Goal: Browse casually

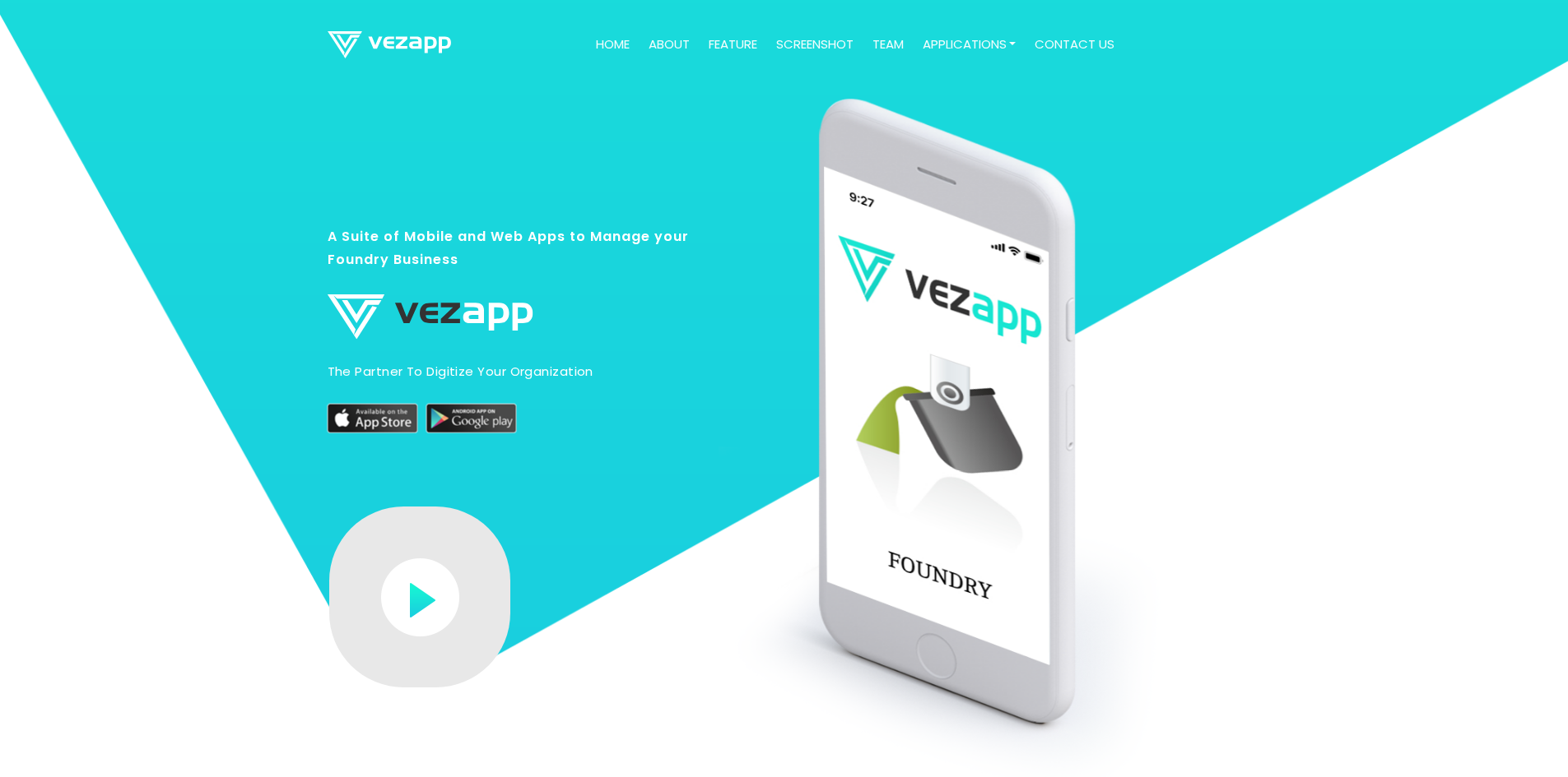
click at [440, 592] on img at bounding box center [420, 598] width 78 height 78
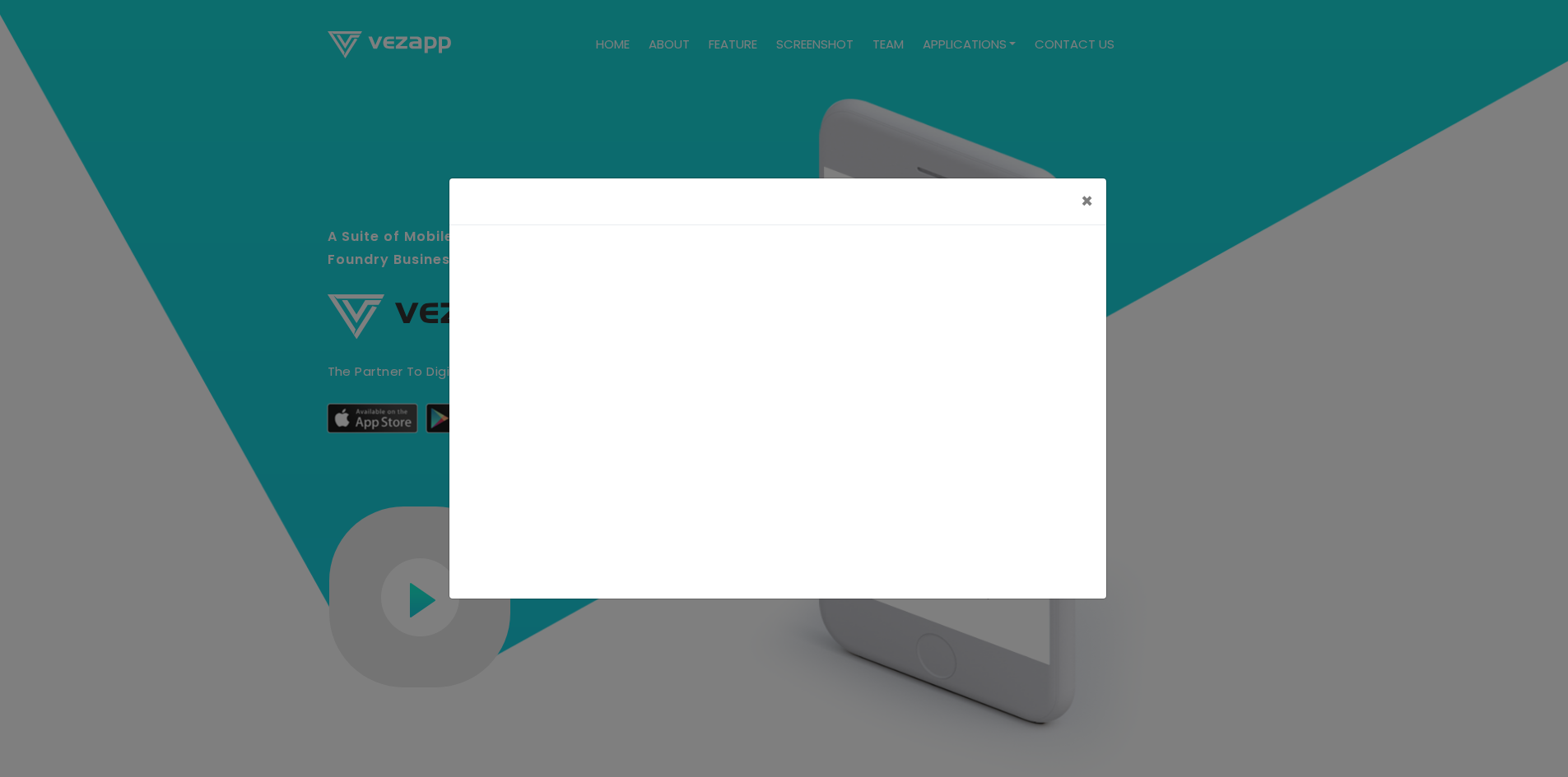
click at [1225, 162] on div "×" at bounding box center [784, 388] width 1568 height 777
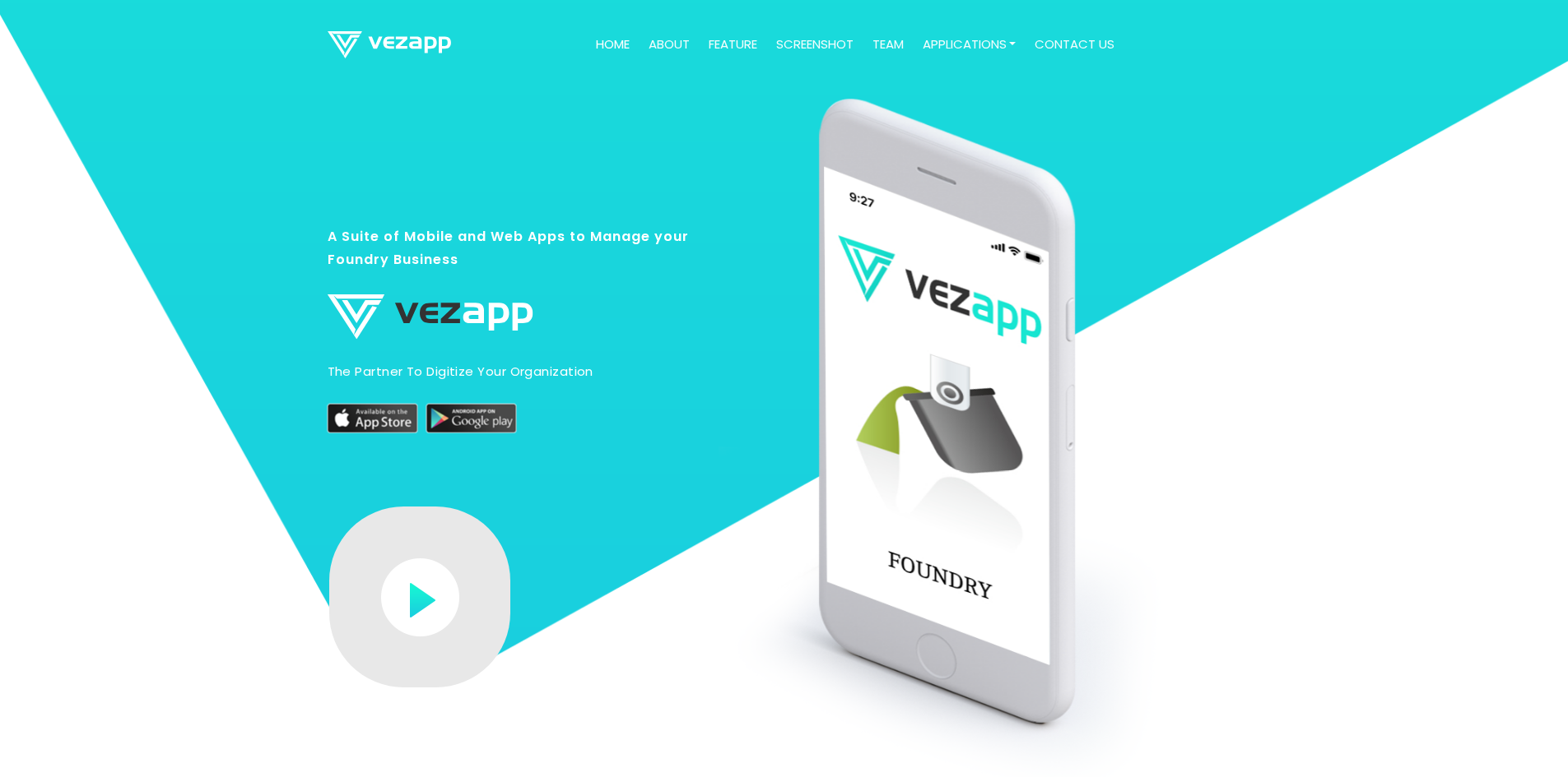
drag, startPoint x: 802, startPoint y: 43, endPoint x: 811, endPoint y: 48, distance: 10.3
click at [802, 43] on link "screenshot" at bounding box center [814, 45] width 90 height 32
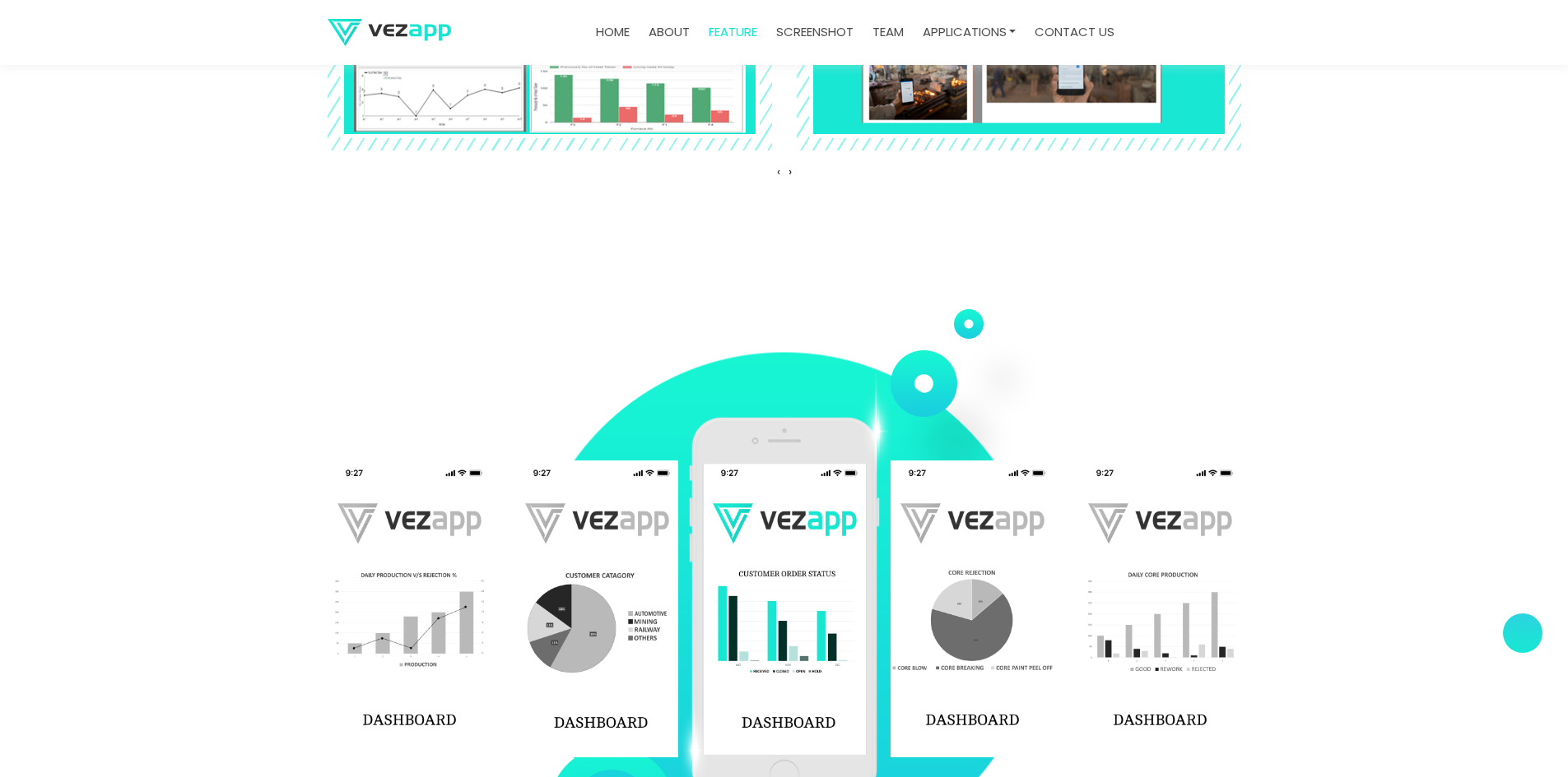
scroll to position [2618, 0]
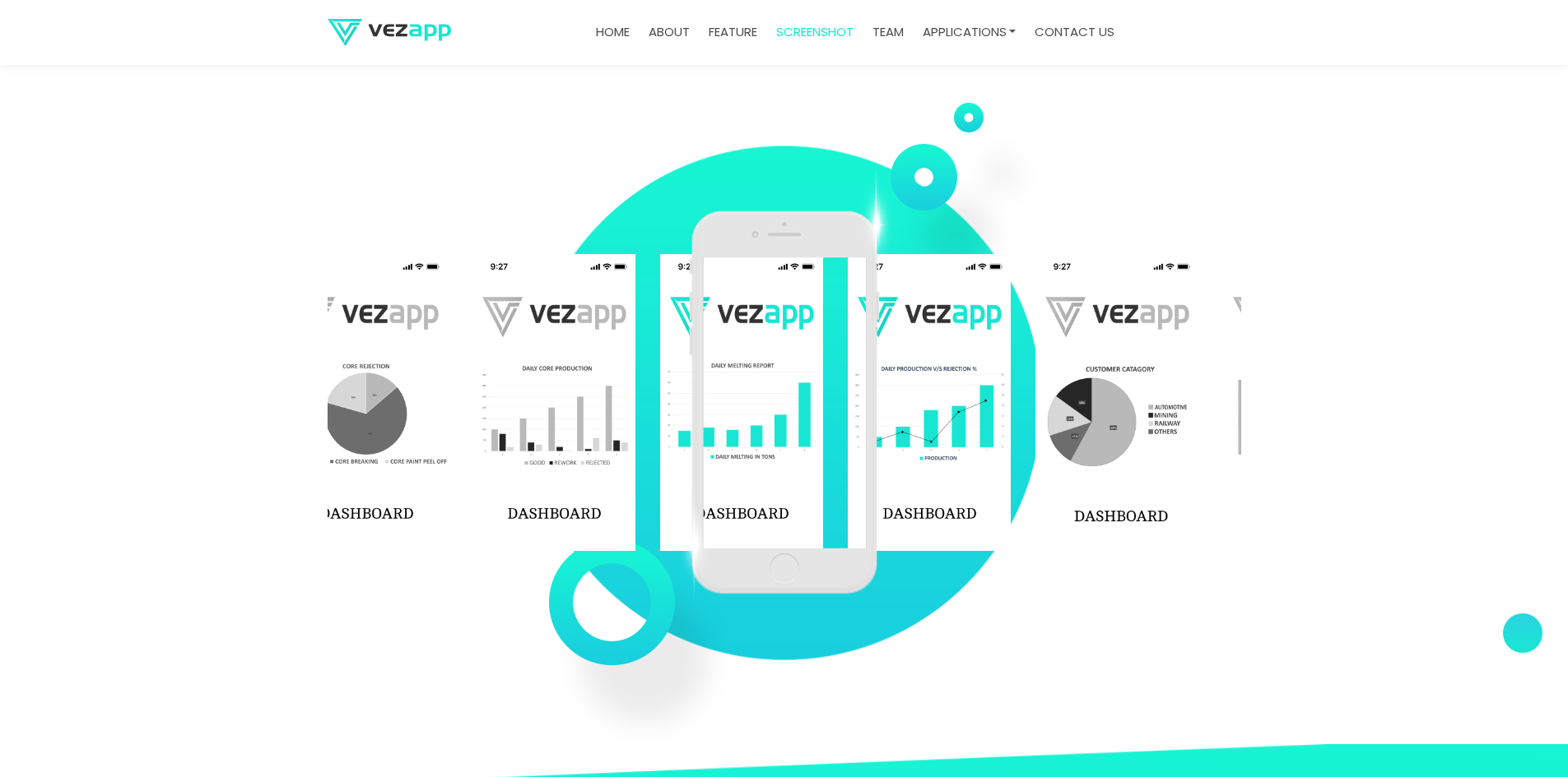
click at [1401, 366] on section "‹ ›" at bounding box center [784, 403] width 1568 height 683
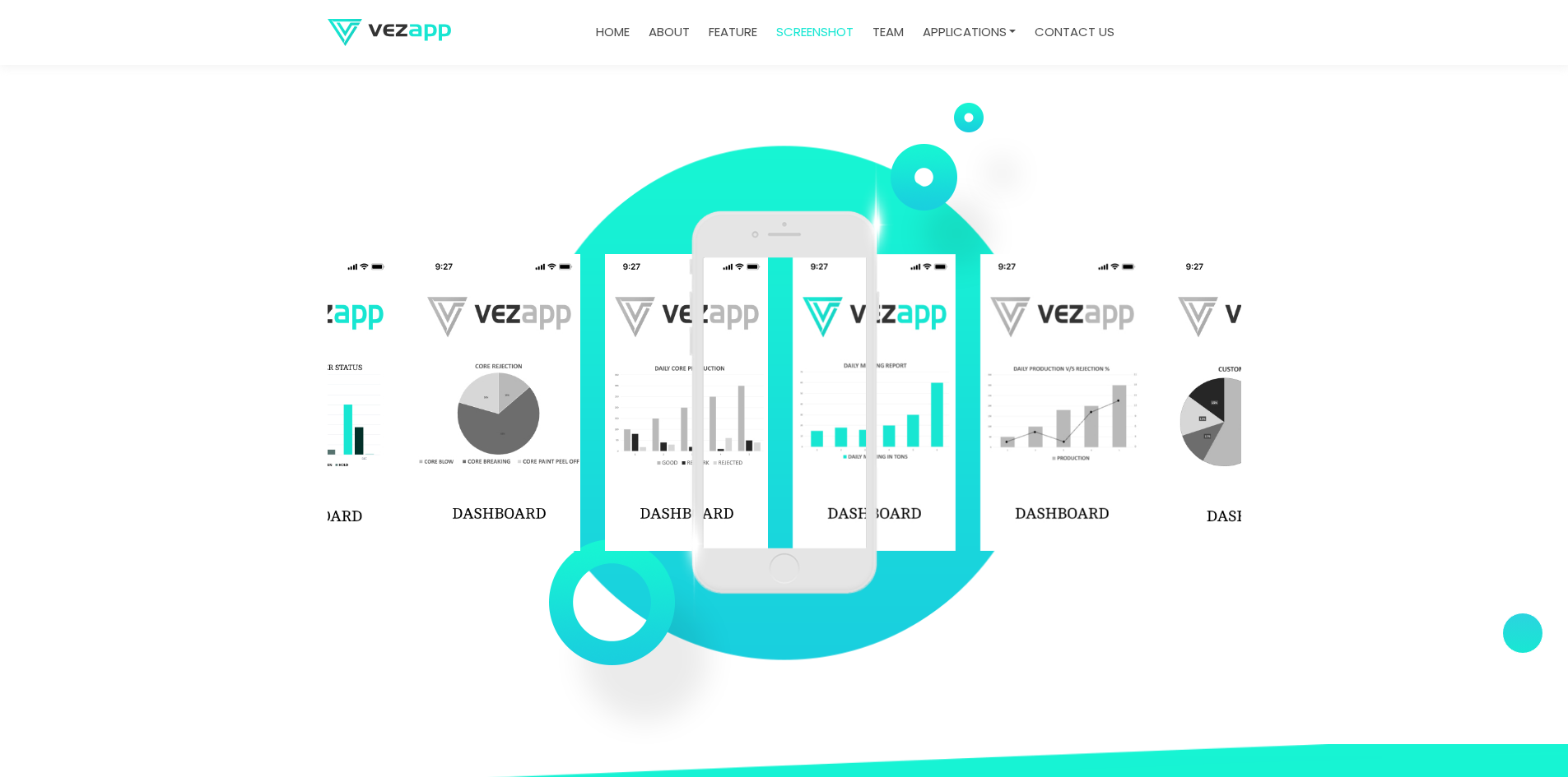
drag, startPoint x: 644, startPoint y: 366, endPoint x: 821, endPoint y: 373, distance: 177.1
click at [820, 373] on div "‹ ›" at bounding box center [784, 403] width 914 height 518
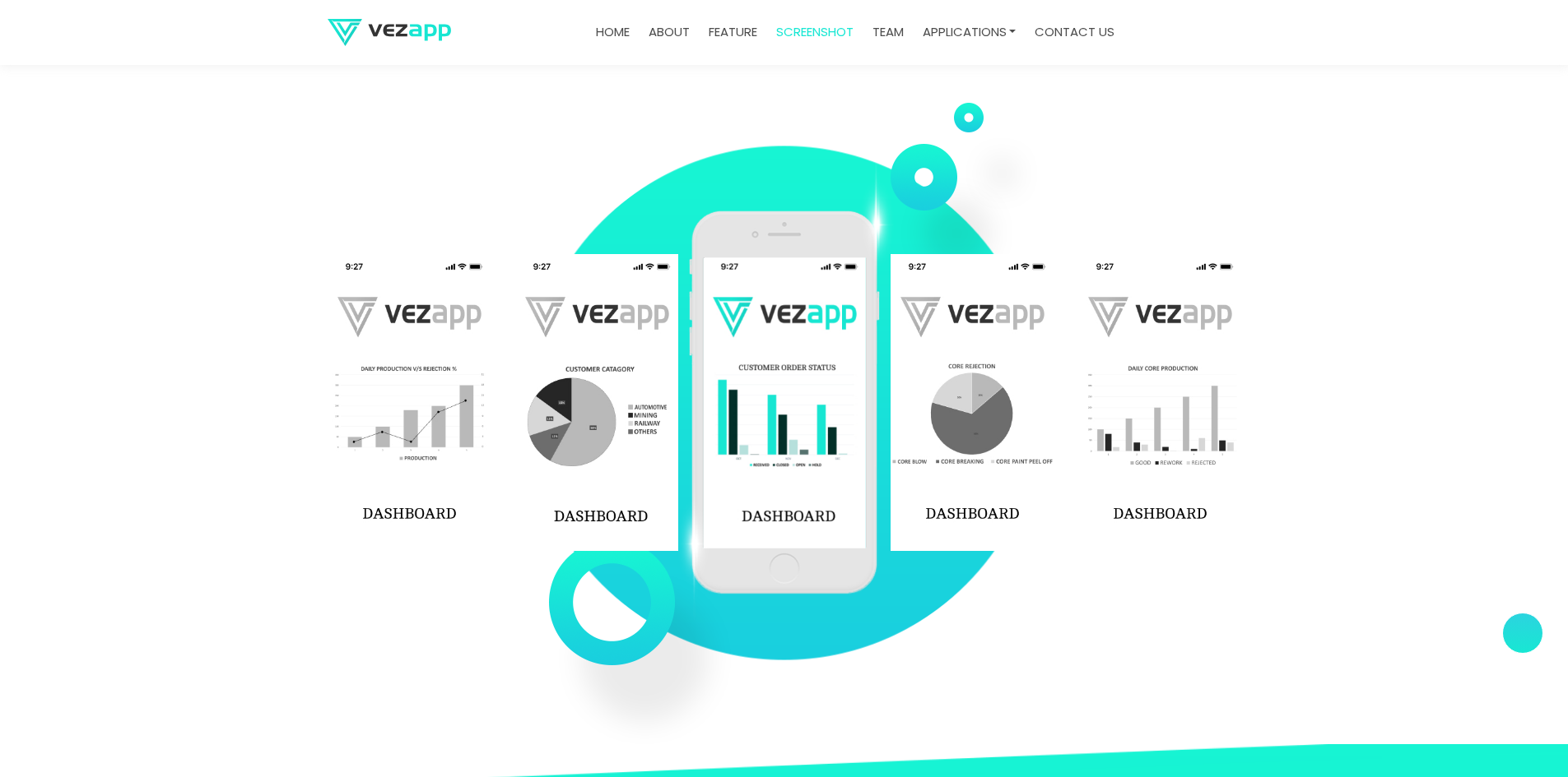
drag, startPoint x: 617, startPoint y: 332, endPoint x: 766, endPoint y: 327, distance: 149.1
click at [765, 327] on div "‹ ›" at bounding box center [784, 403] width 914 height 518
click at [794, 325] on img at bounding box center [784, 403] width 192 height 385
drag, startPoint x: 850, startPoint y: 328, endPoint x: 1037, endPoint y: 330, distance: 187.0
click at [1037, 330] on div "‹ ›" at bounding box center [784, 403] width 914 height 518
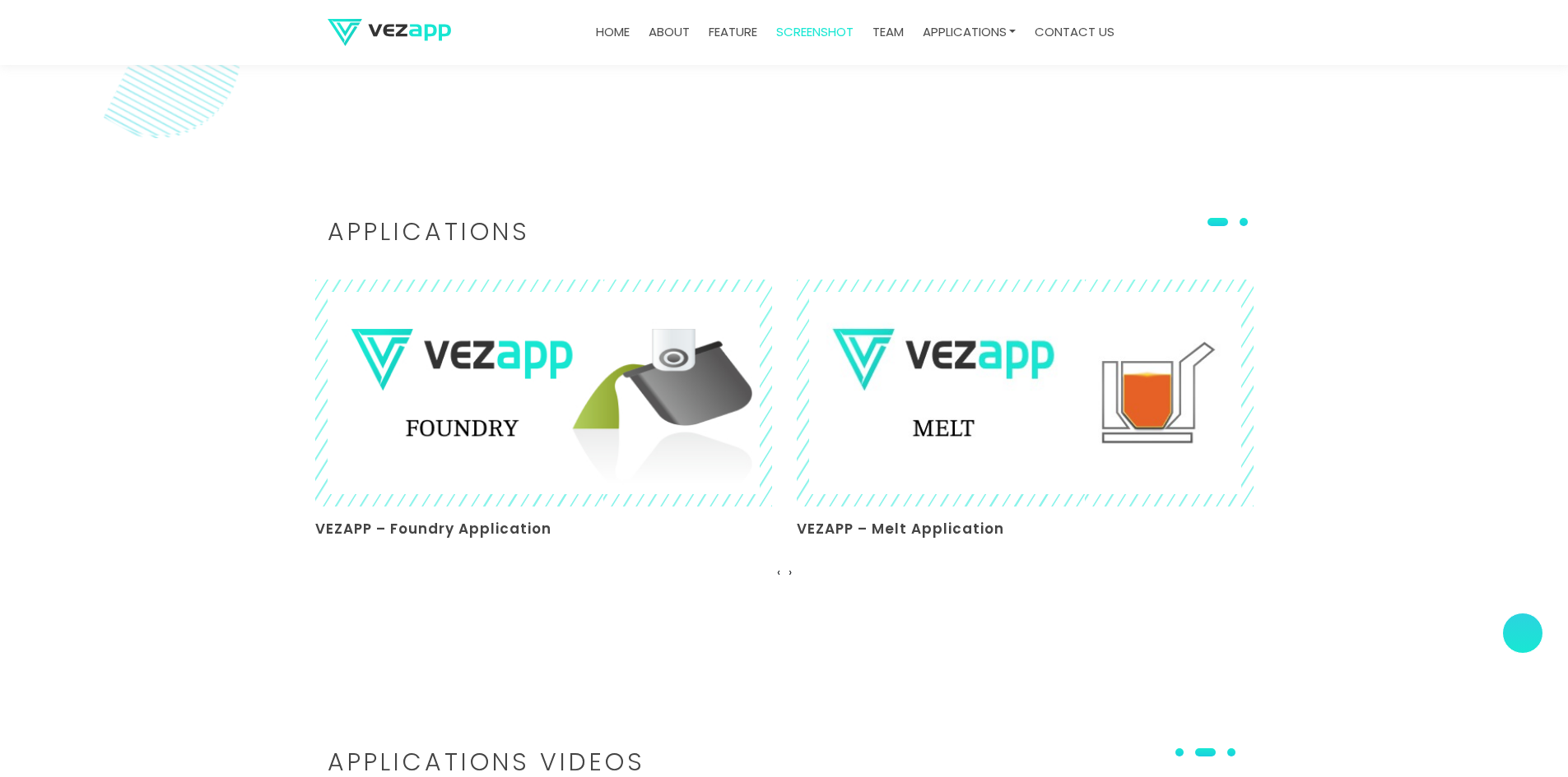
scroll to position [3852, 0]
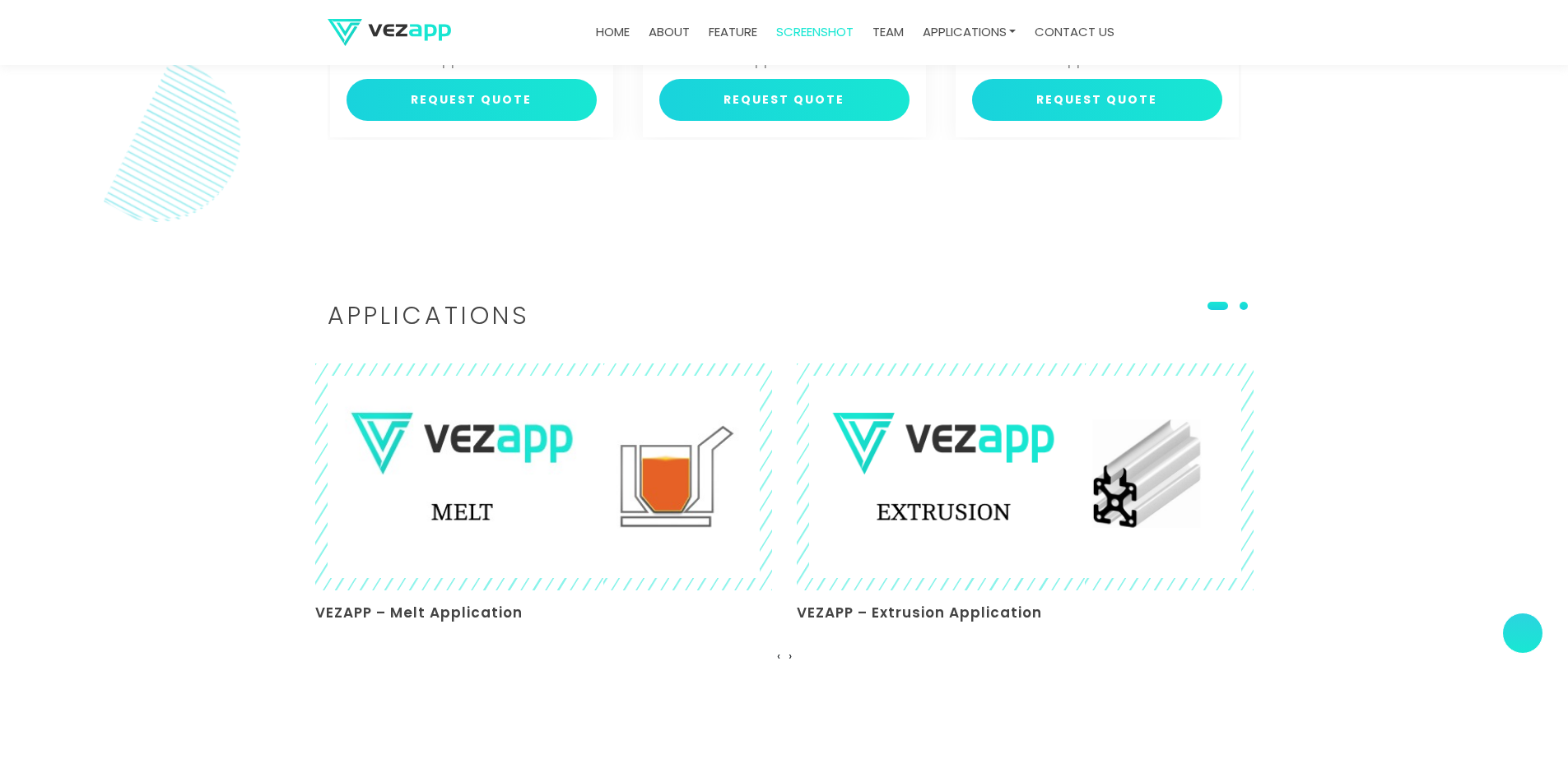
click at [1248, 303] on span at bounding box center [1243, 306] width 9 height 9
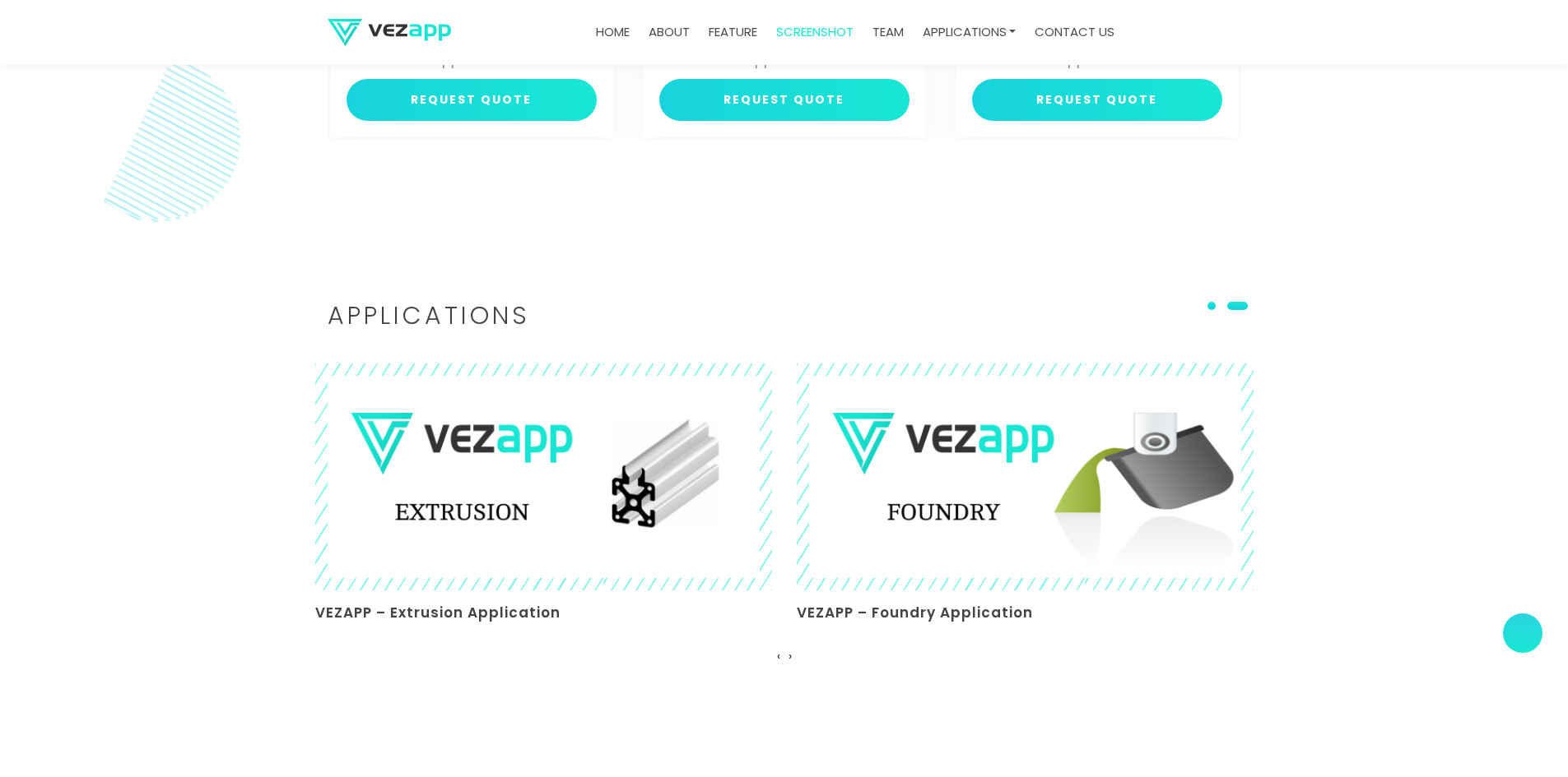
click at [1216, 302] on span at bounding box center [1211, 306] width 9 height 9
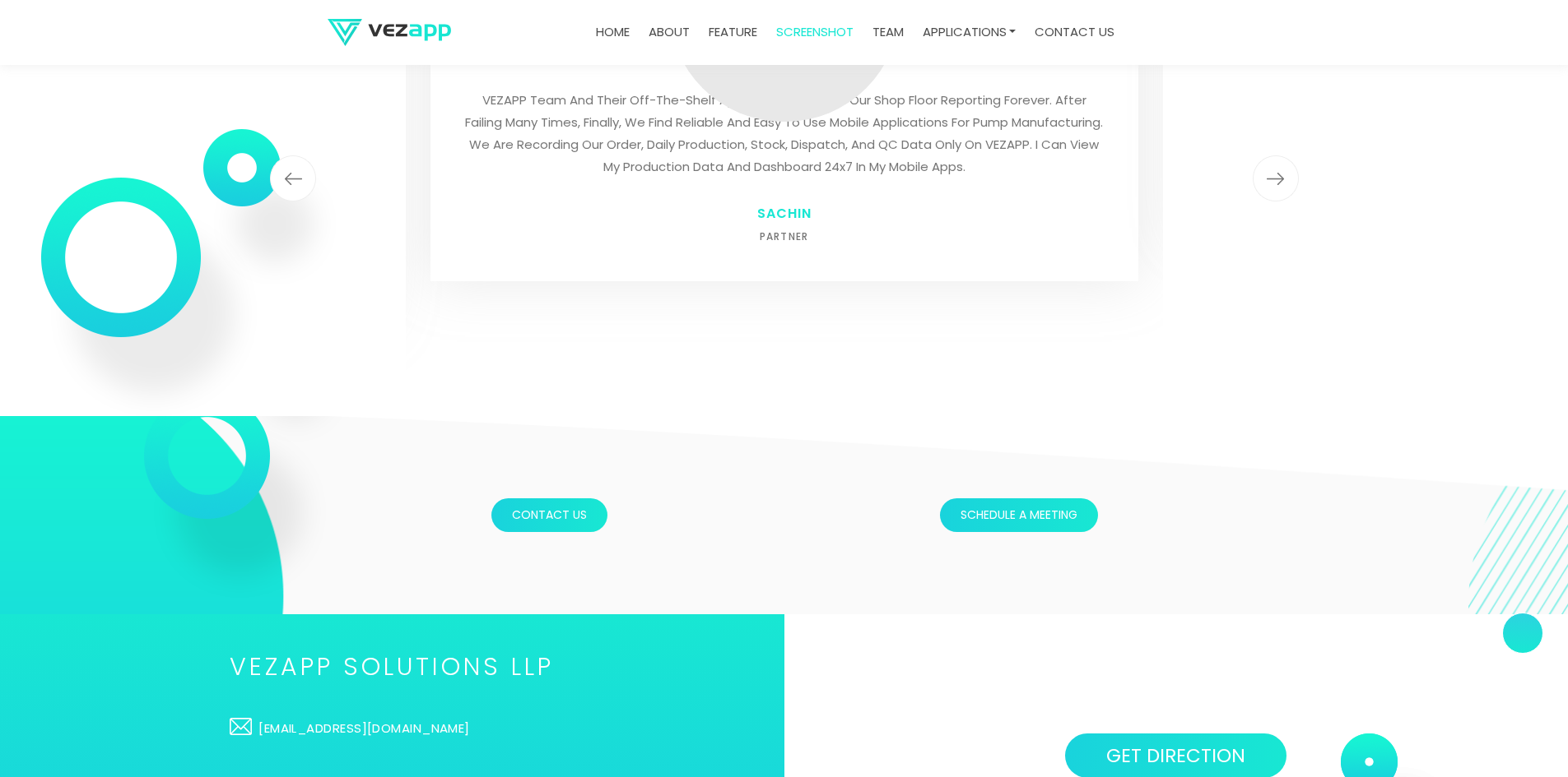
scroll to position [5450, 0]
